Goal: Task Accomplishment & Management: Use online tool/utility

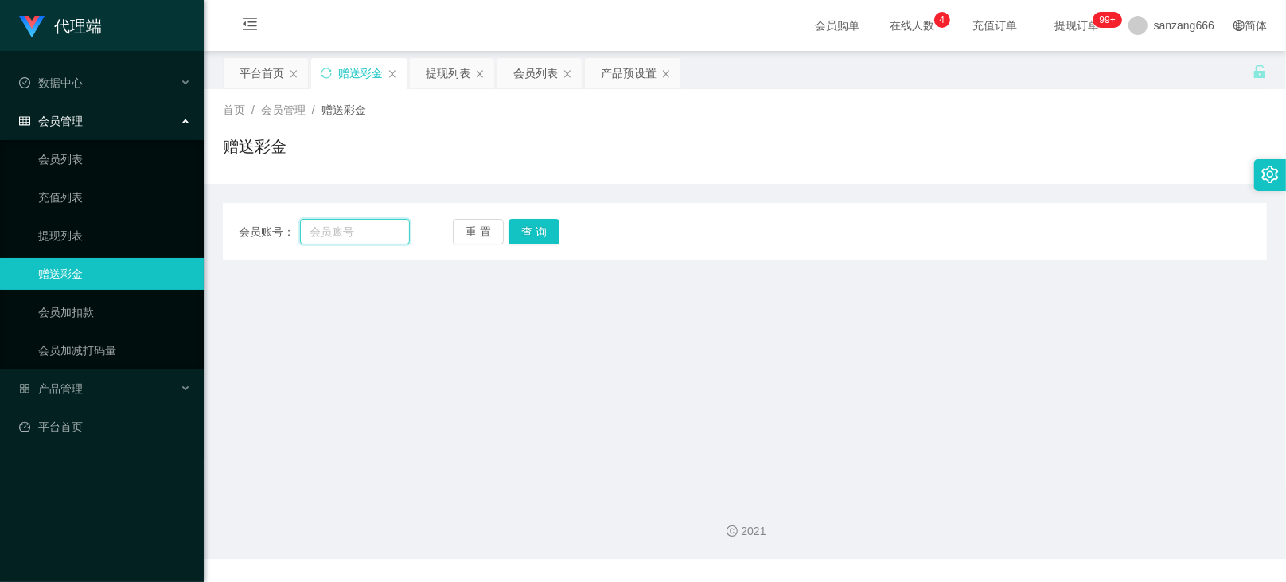
click at [338, 225] on input "text" at bounding box center [355, 231] width 110 height 25
click at [366, 232] on input "text" at bounding box center [355, 231] width 110 height 25
click at [351, 235] on input "text" at bounding box center [355, 231] width 110 height 25
click at [364, 239] on input "text" at bounding box center [355, 231] width 110 height 25
click at [350, 228] on input "text" at bounding box center [355, 231] width 110 height 25
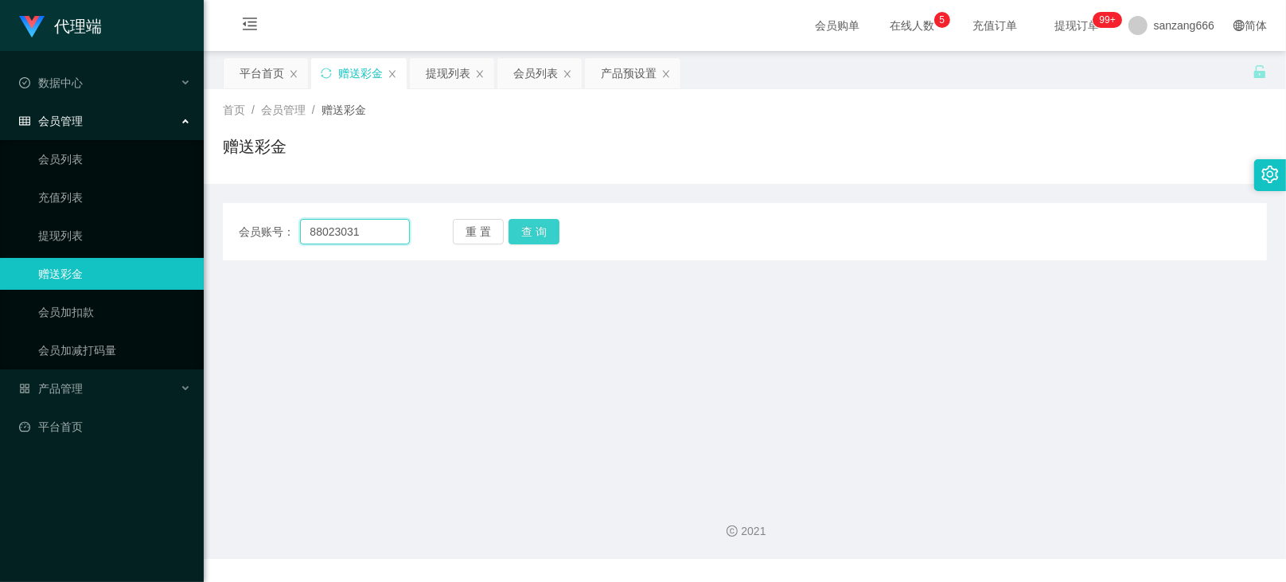
type input "88023031"
click at [523, 229] on button "查 询" at bounding box center [533, 231] width 51 height 25
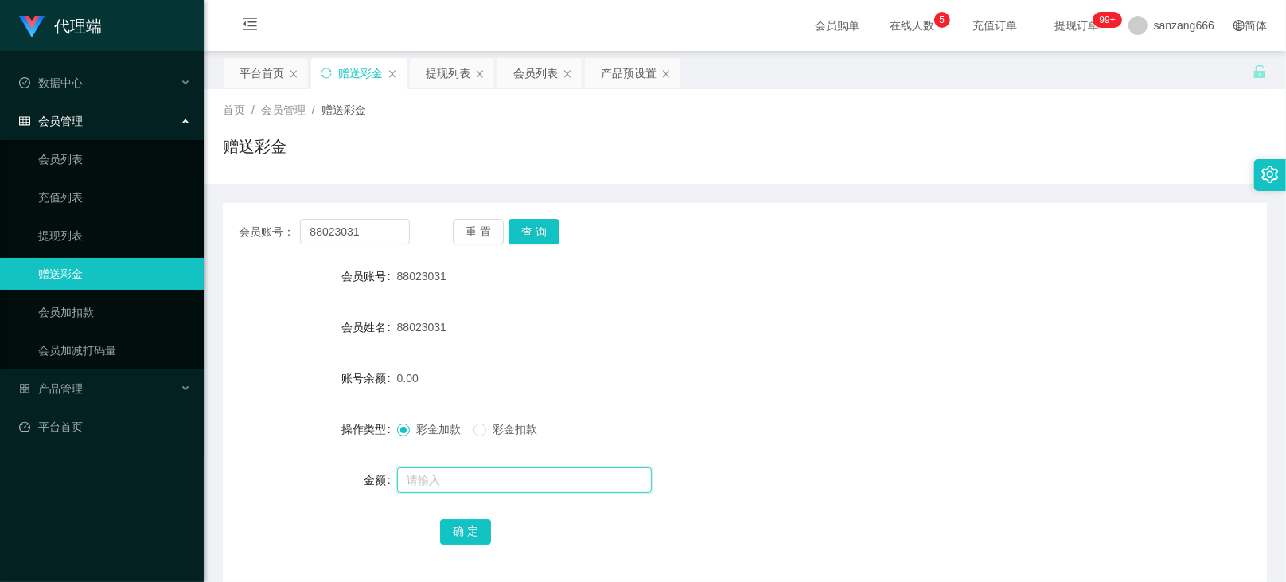
click at [422, 478] on input "text" at bounding box center [524, 479] width 255 height 25
type input "39"
click at [466, 538] on button "确 定" at bounding box center [465, 531] width 51 height 25
click at [352, 217] on div "会员账号： 88023031 重 置 查 询 会员账号 88023031 会员姓名 88023031 账号余额 39.00 操作类型 彩金加款 彩金扣款 金额…" at bounding box center [745, 392] width 1044 height 379
click at [346, 236] on input "88023031" at bounding box center [355, 231] width 110 height 25
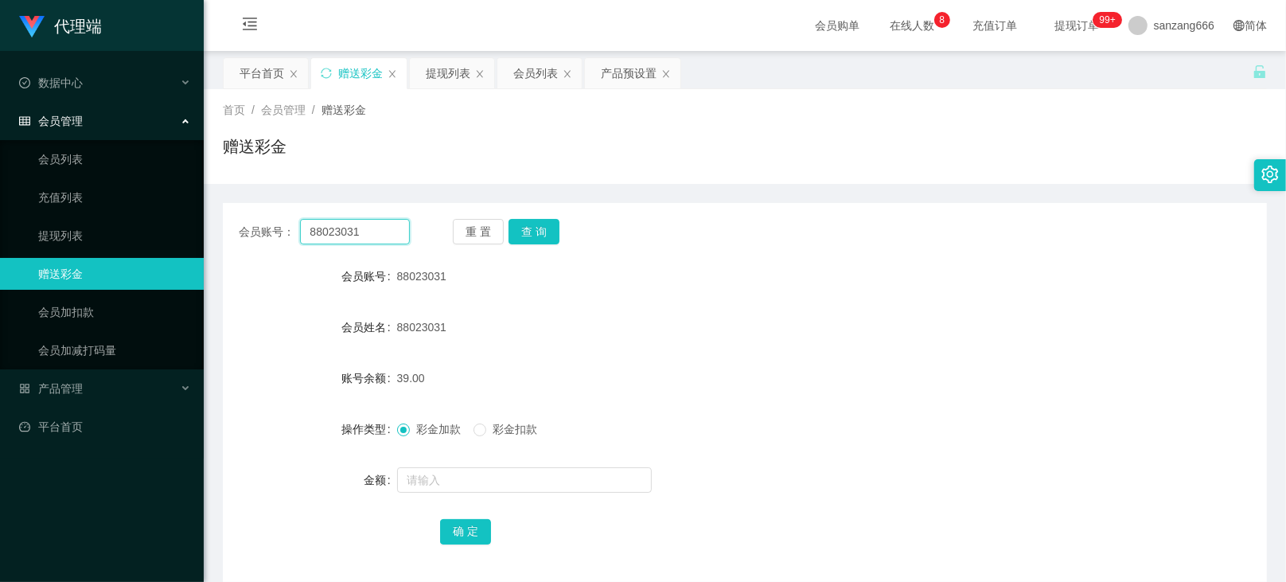
click at [346, 236] on input "88023031" at bounding box center [355, 231] width 110 height 25
